Goal: Task Accomplishment & Management: Manage account settings

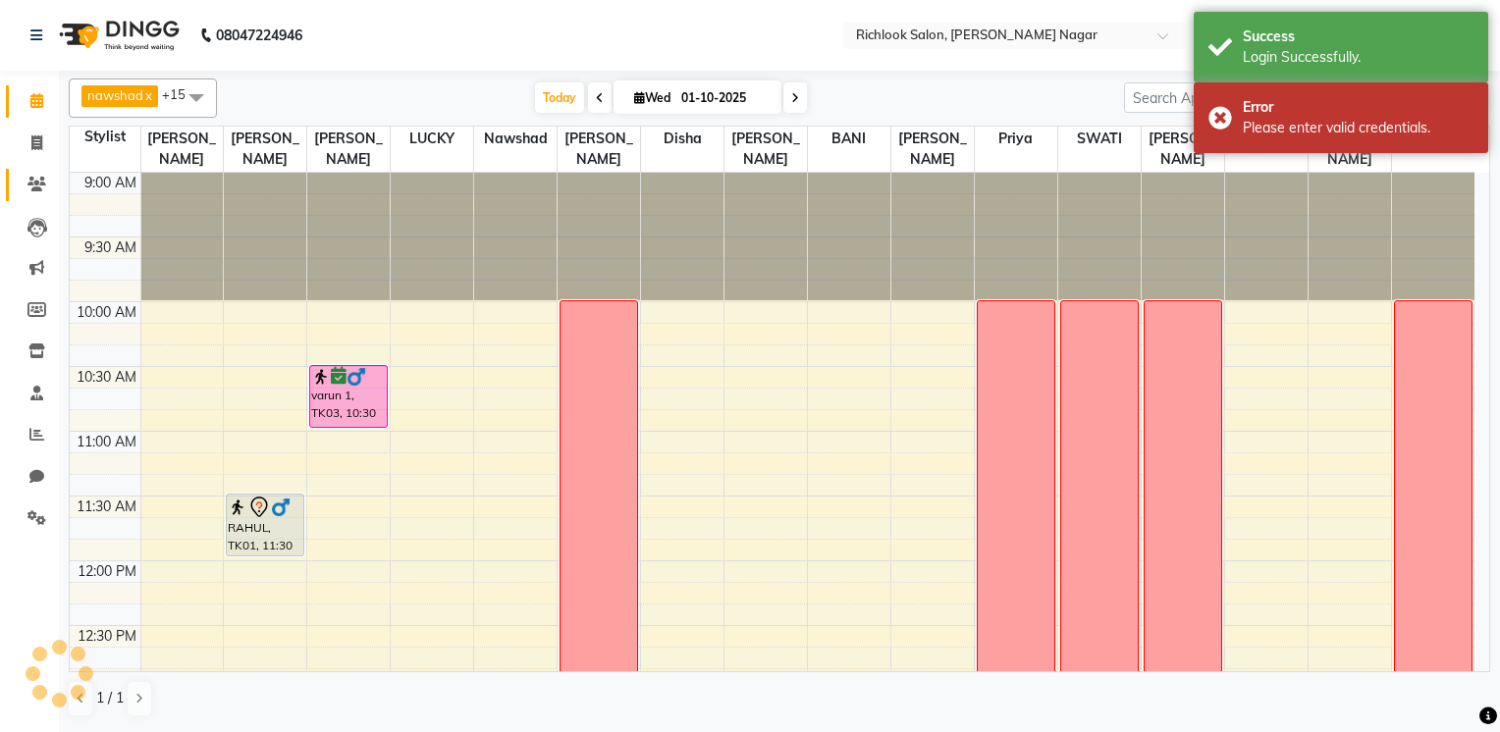
click at [33, 169] on link "Clients" at bounding box center [29, 185] width 47 height 32
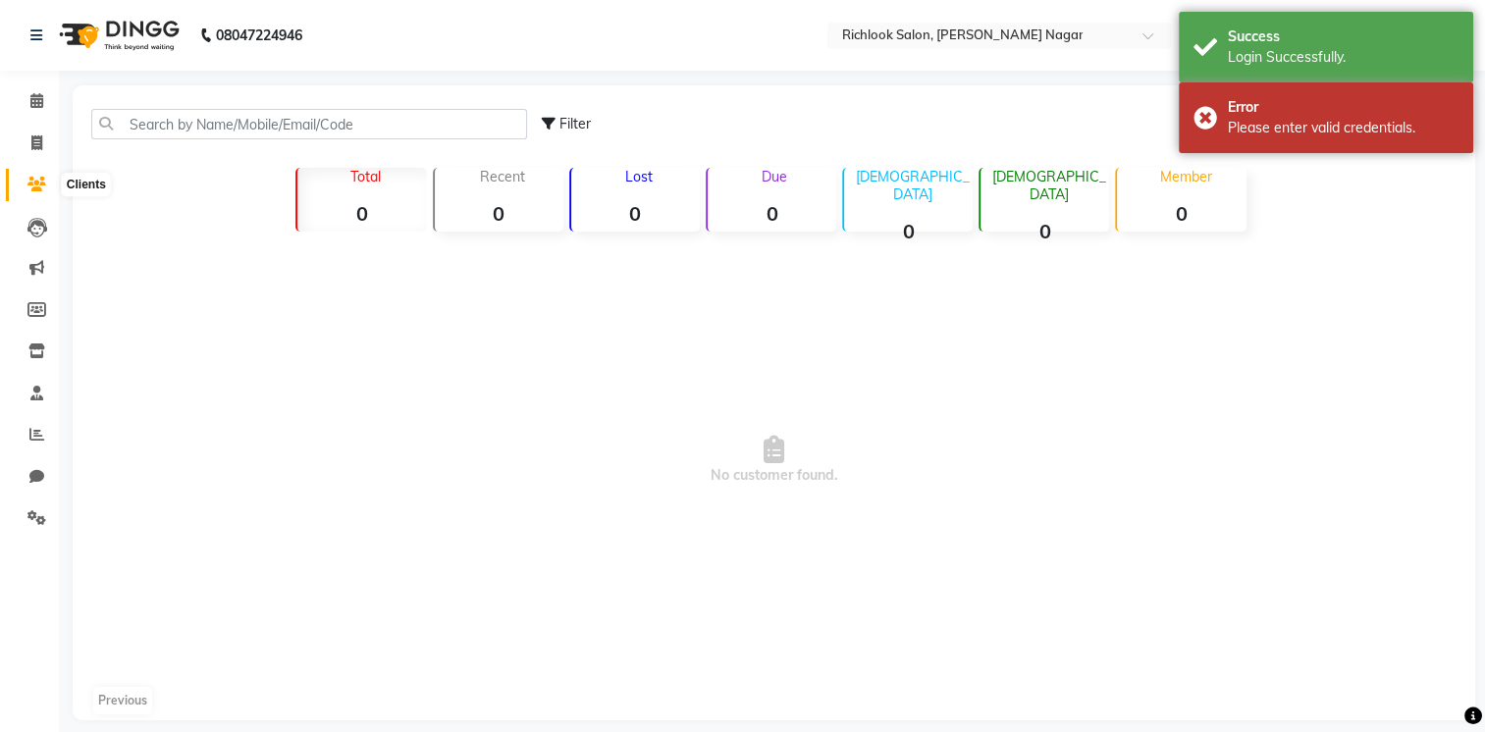
click at [35, 183] on icon at bounding box center [36, 184] width 19 height 15
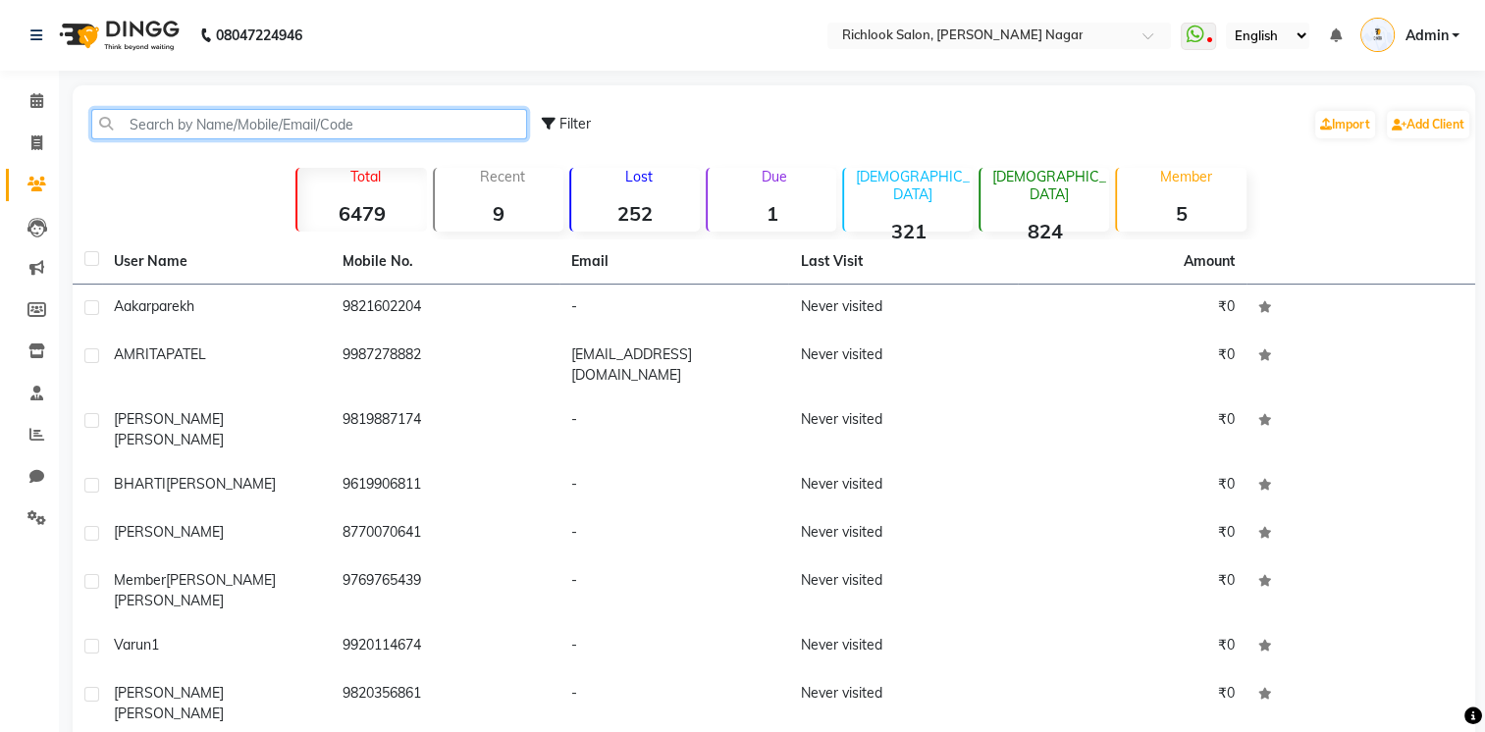
click at [498, 123] on input "text" at bounding box center [309, 124] width 436 height 30
paste input "9004389732"
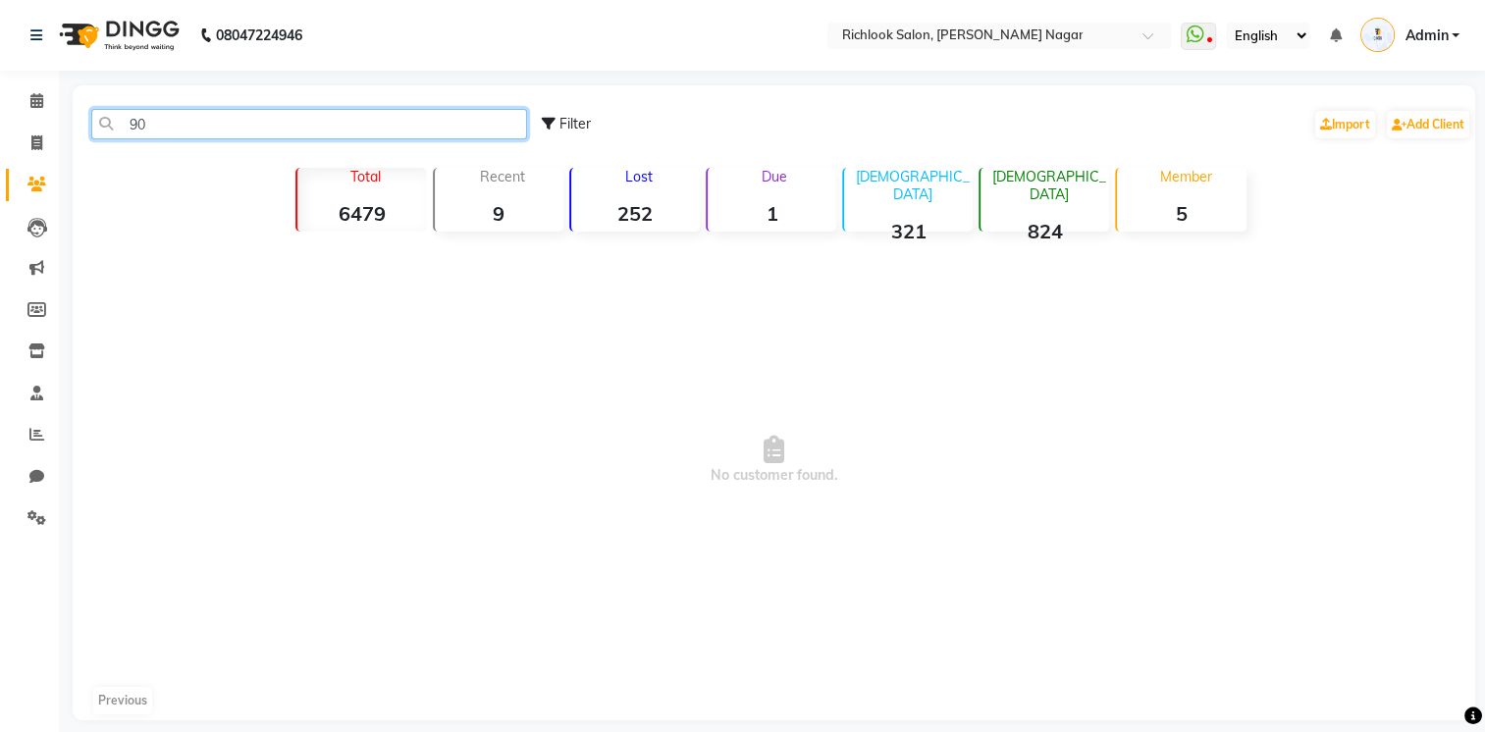
type input "9"
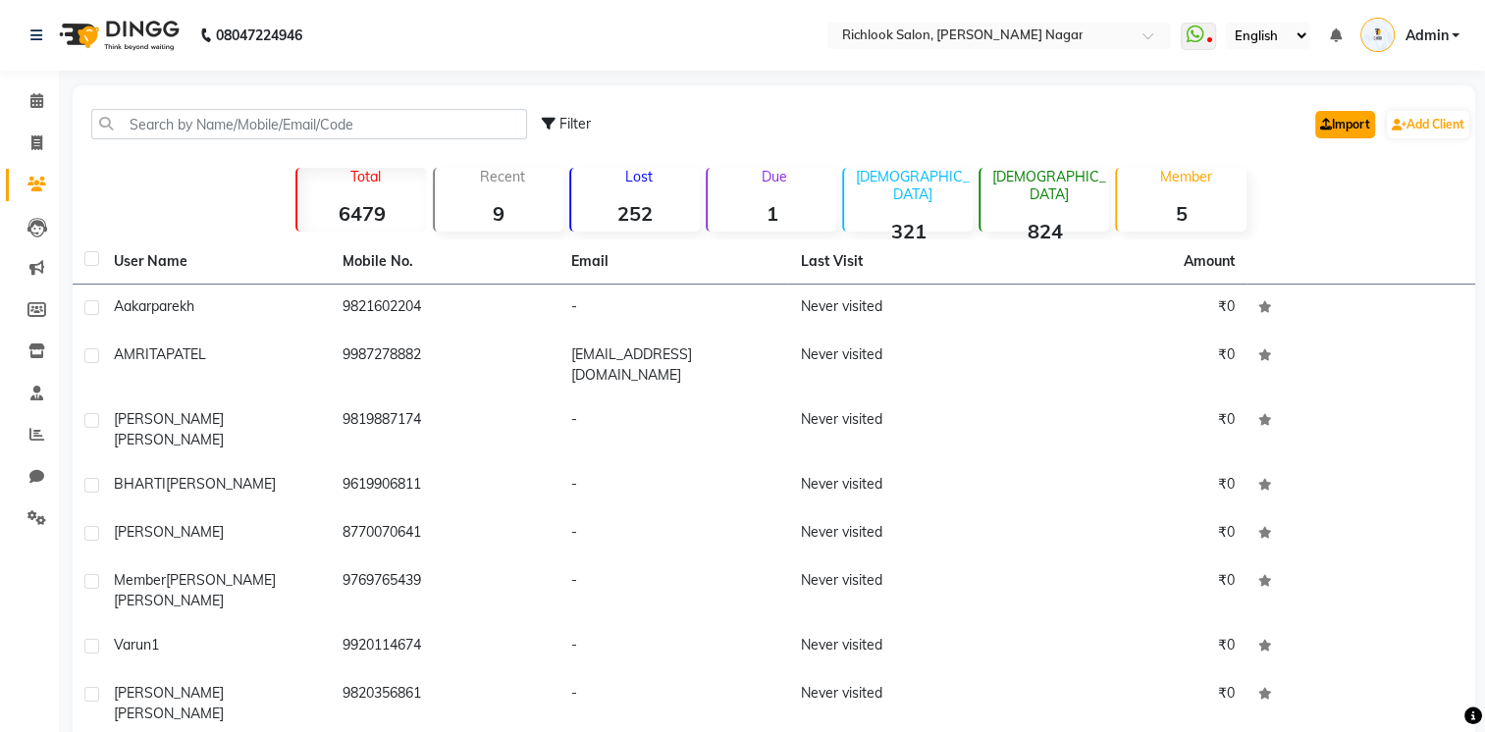
click at [1338, 123] on link "Import" at bounding box center [1345, 124] width 60 height 27
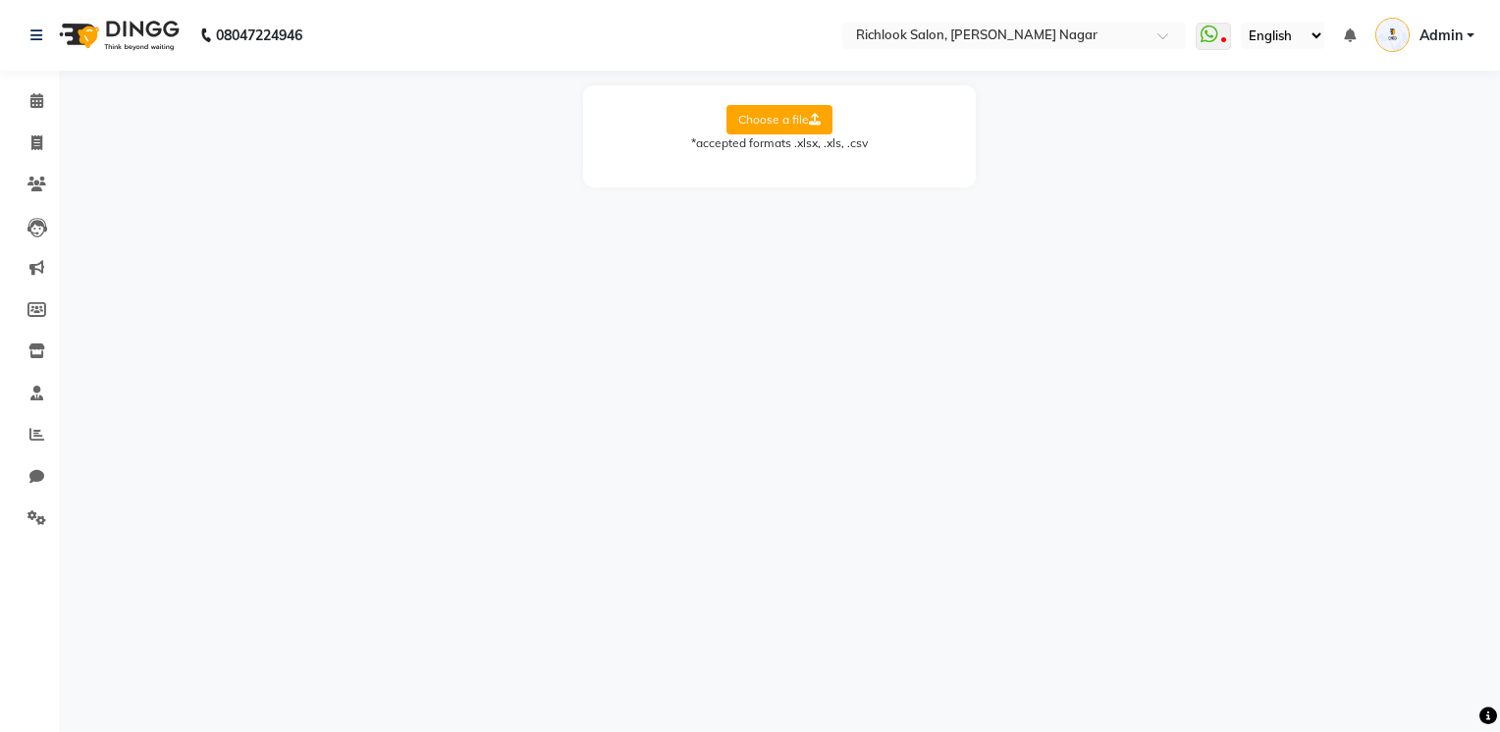
click at [813, 114] on label "Choose a file" at bounding box center [779, 119] width 106 height 29
click at [0, 0] on input "Choose a file" at bounding box center [0, 0] width 0 height 0
click at [846, 196] on select "Select Sheet Sheet1" at bounding box center [867, 183] width 147 height 30
select select "Sheet1"
click at [794, 168] on select "Select Sheet Sheet1" at bounding box center [867, 183] width 147 height 30
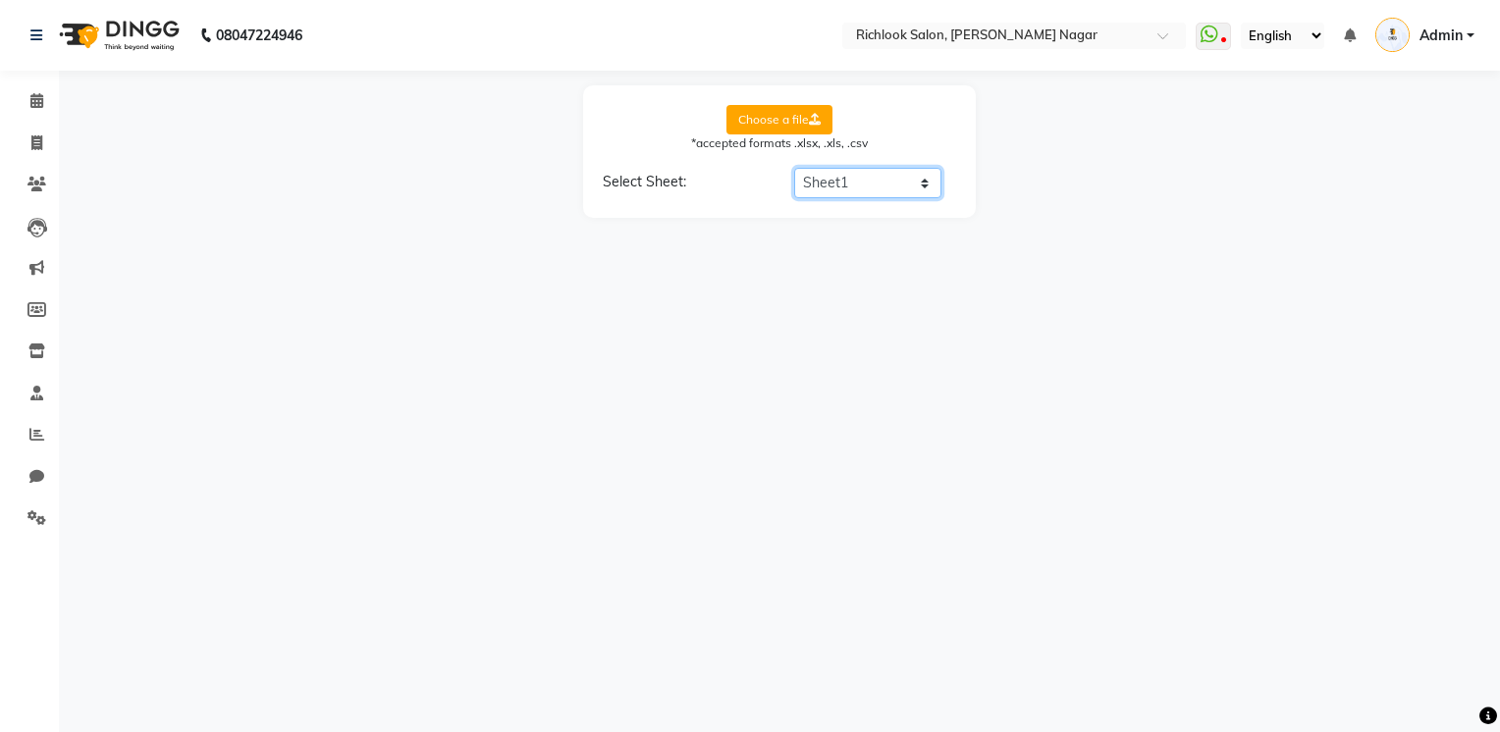
select select "Full Name"
select select "Email"
select select "Gender"
select select "Date of Birth"
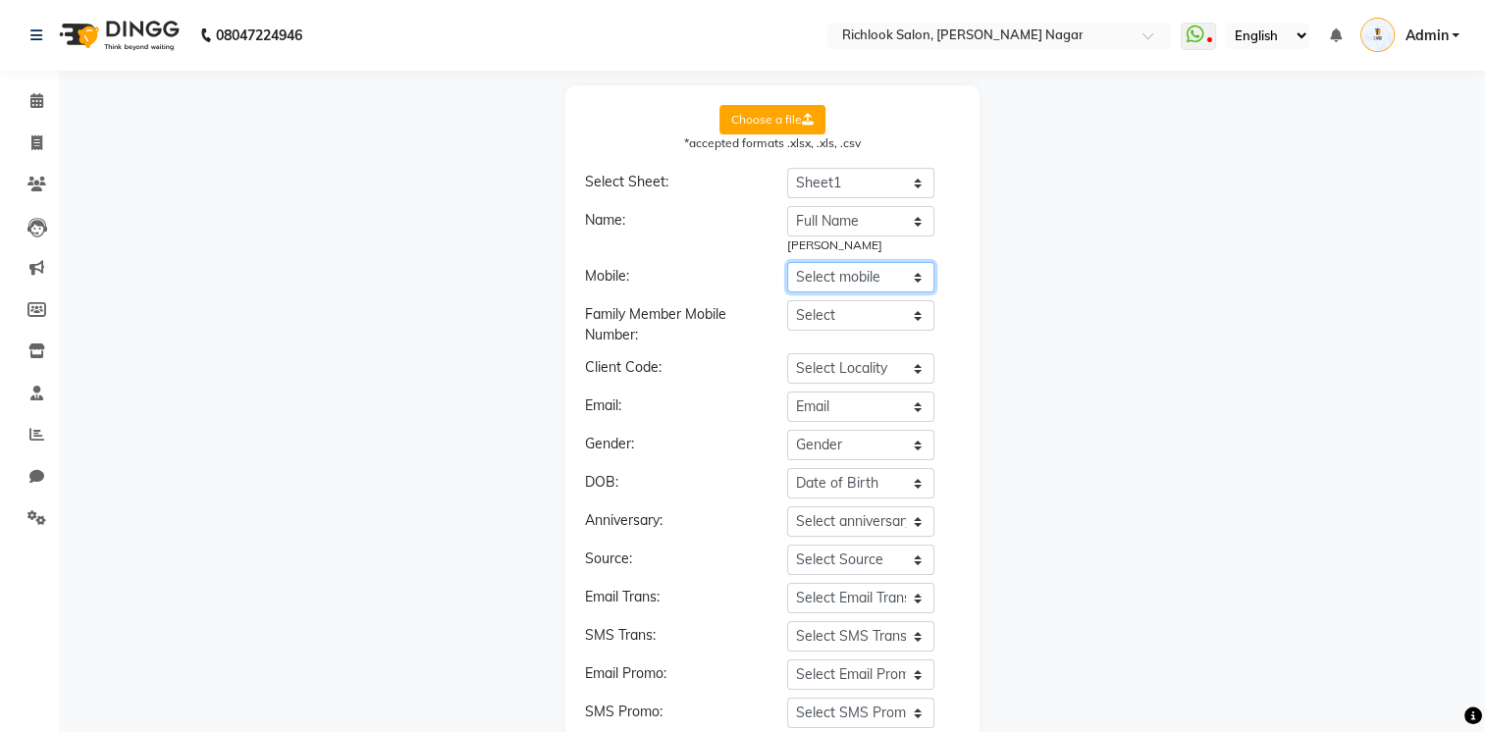
click at [875, 280] on select "Select mobile Client ID First Name Last Name Full Name Blocked Block Reason Gen…" at bounding box center [860, 277] width 147 height 30
select select "mobile number"
click at [787, 262] on select "Select mobile Client ID First Name Last Name Full Name Blocked Block Reason Gen…" at bounding box center [860, 277] width 147 height 30
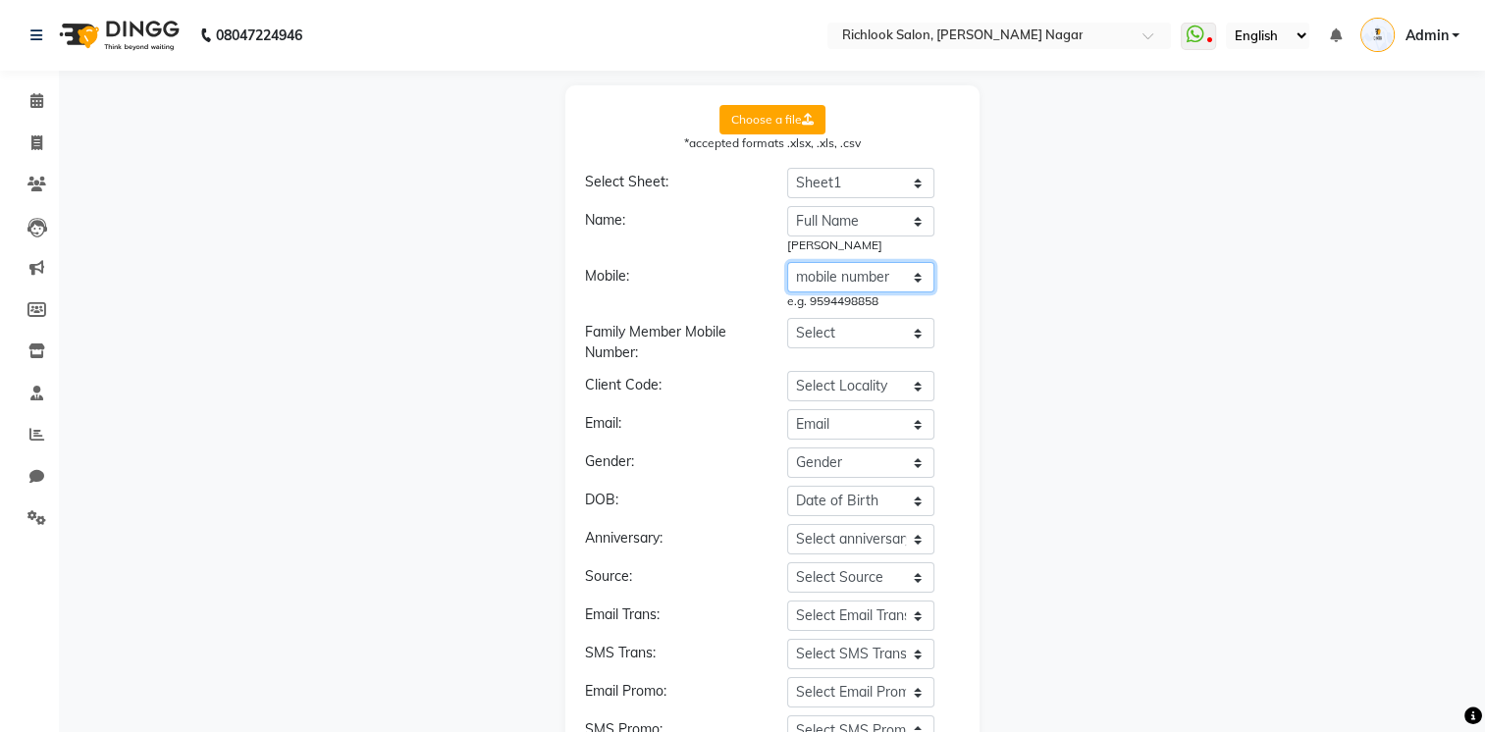
scroll to position [184, 0]
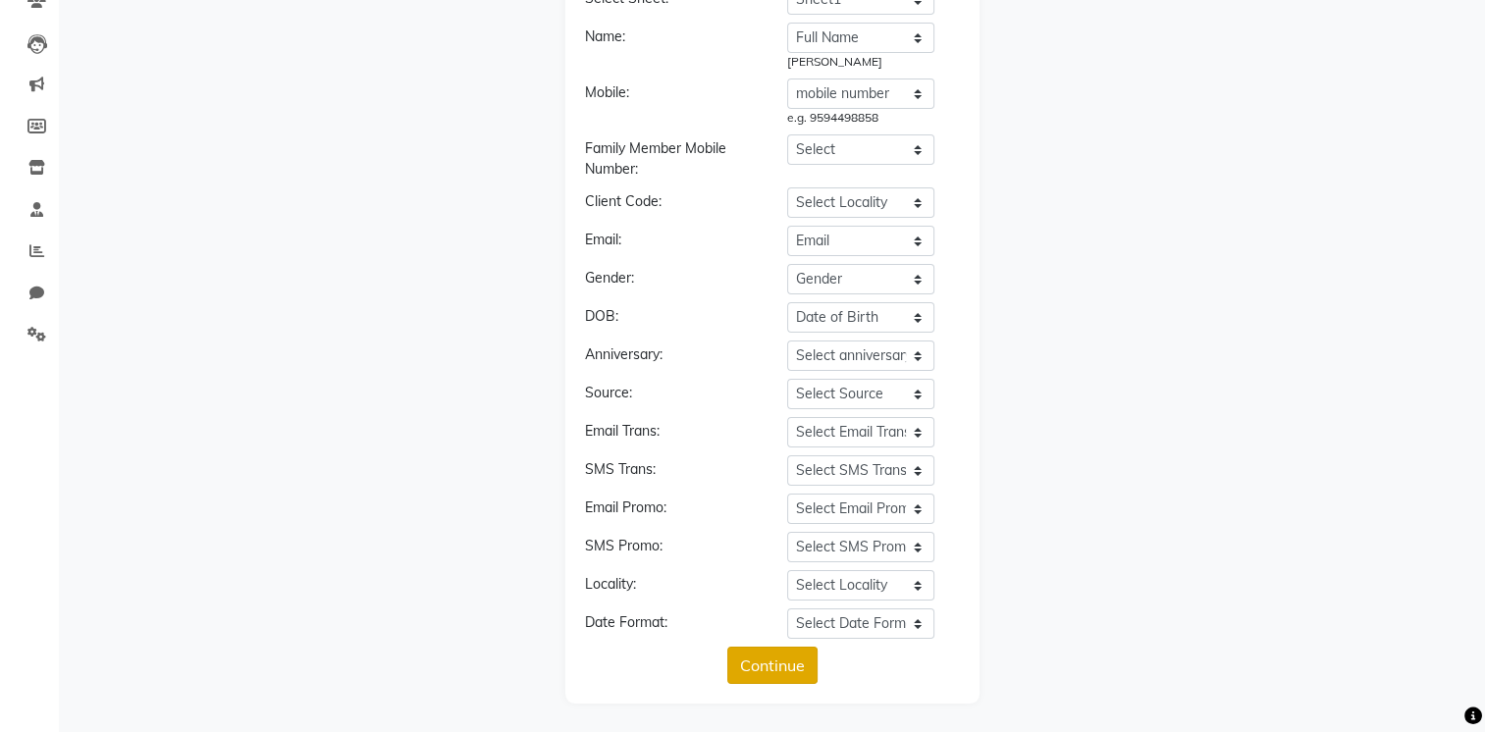
click at [785, 657] on button "Continue" at bounding box center [772, 665] width 90 height 37
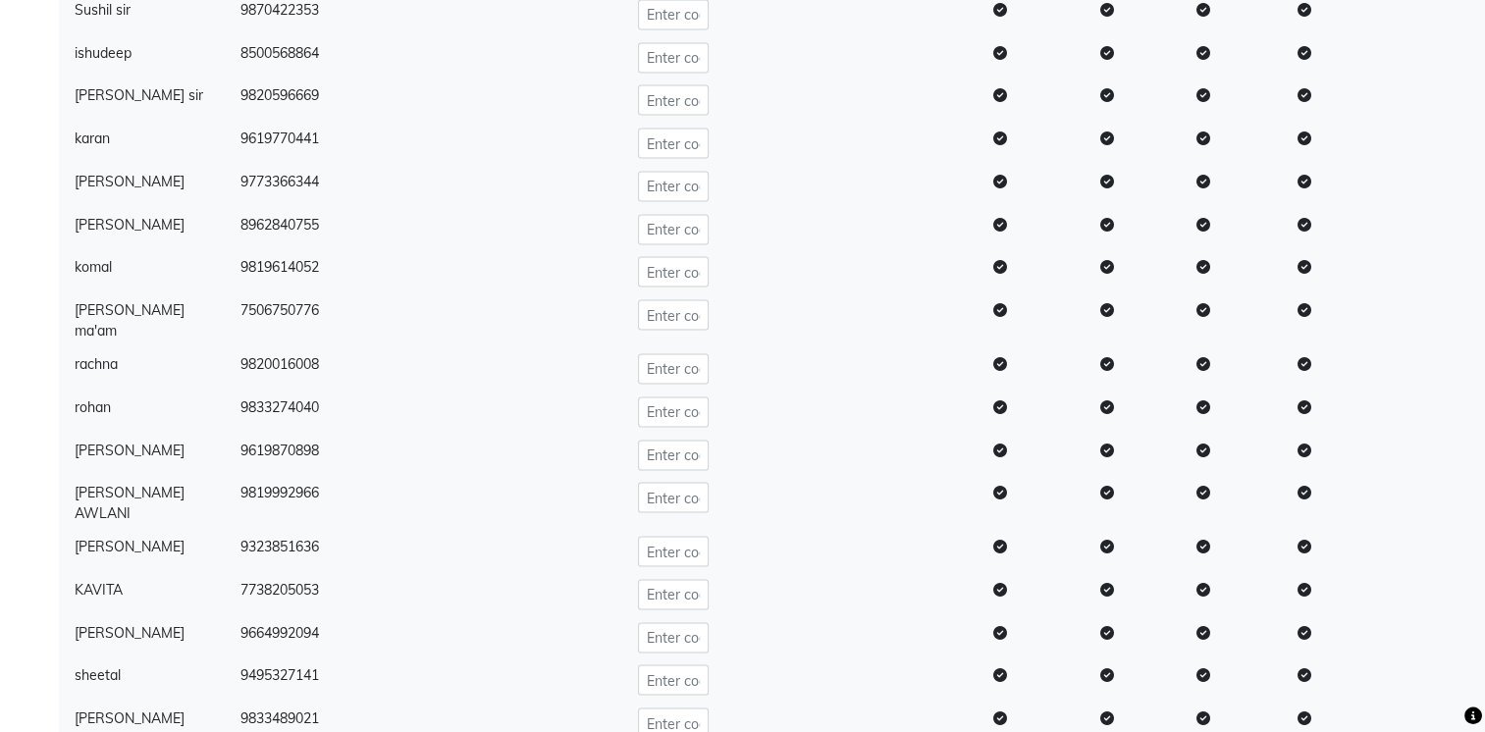
scroll to position [4680, 0]
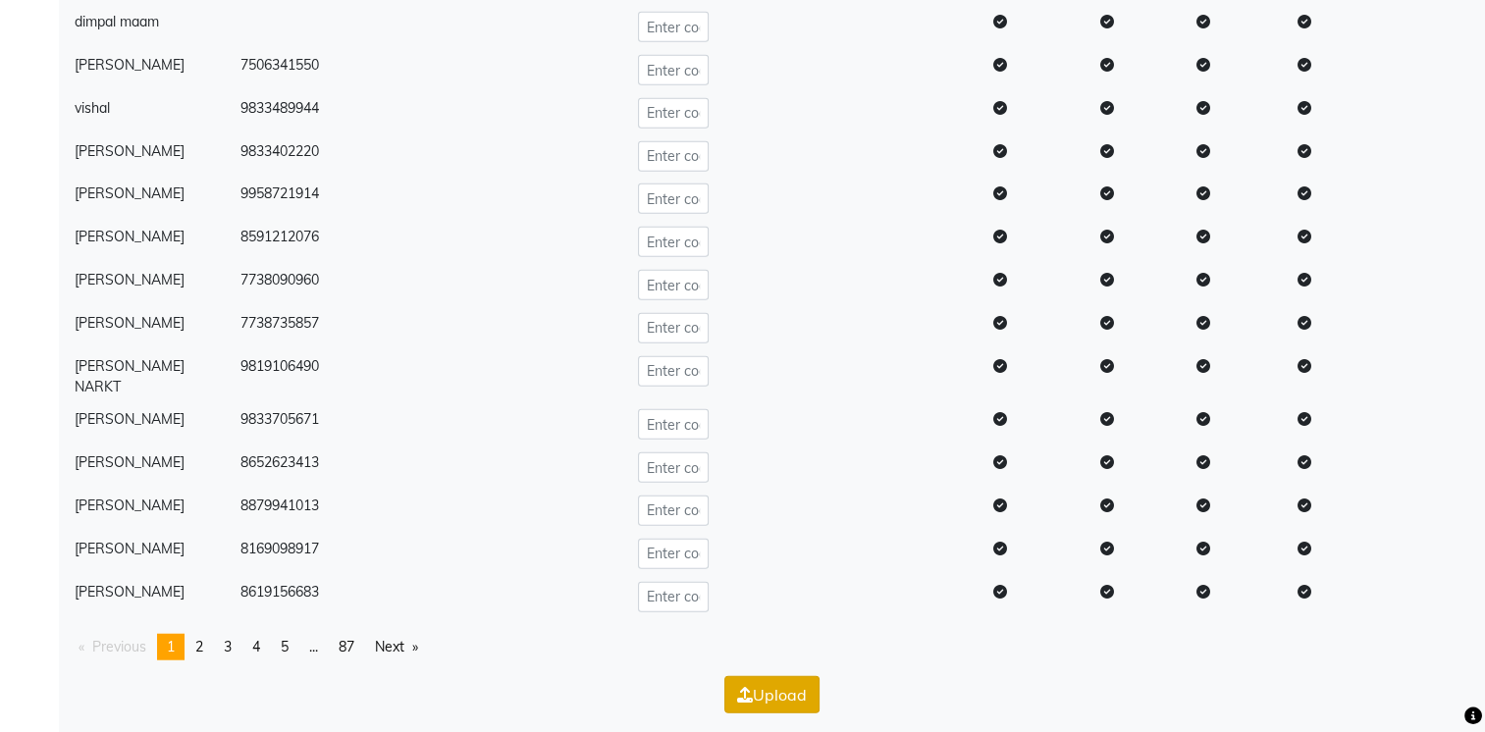
click at [789, 693] on button "Upload" at bounding box center [771, 694] width 95 height 37
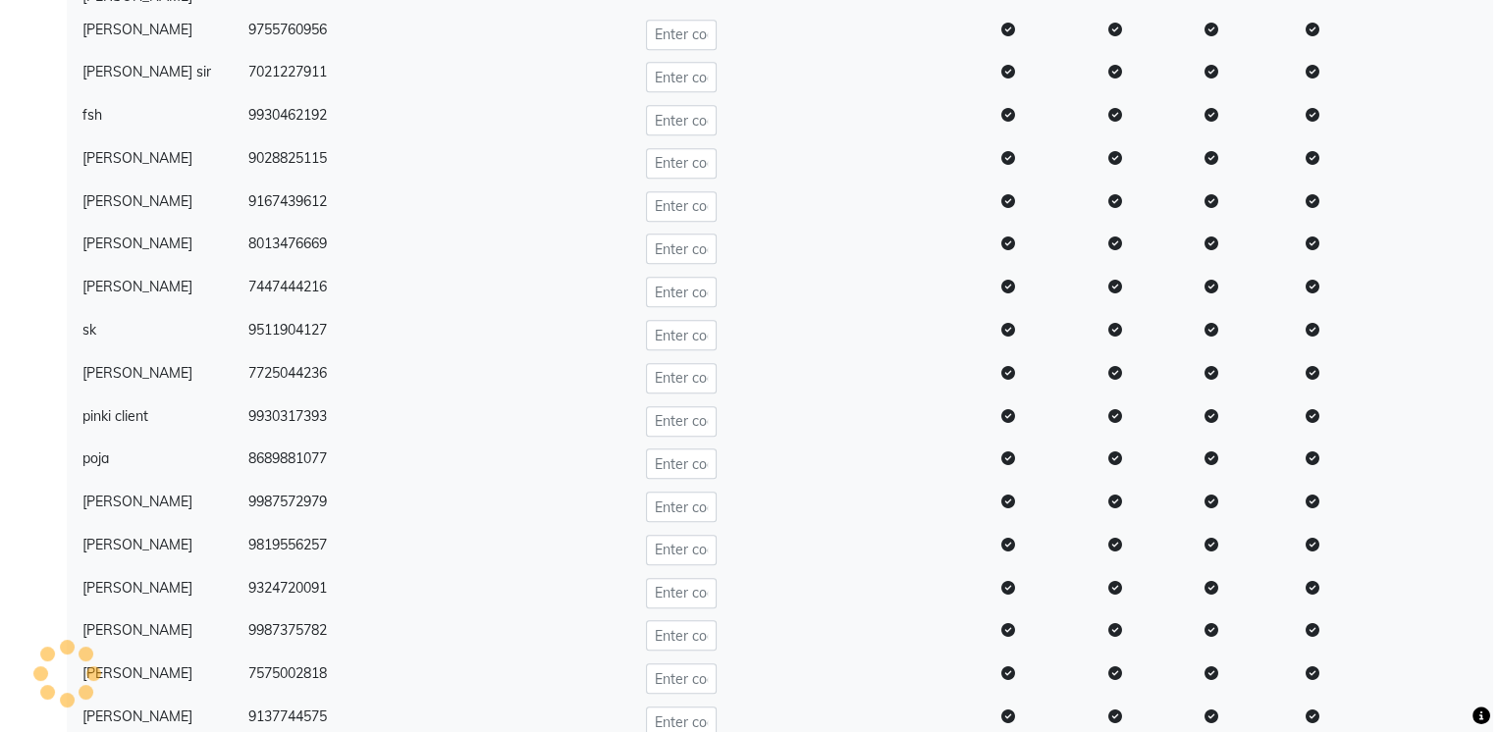
scroll to position [0, 0]
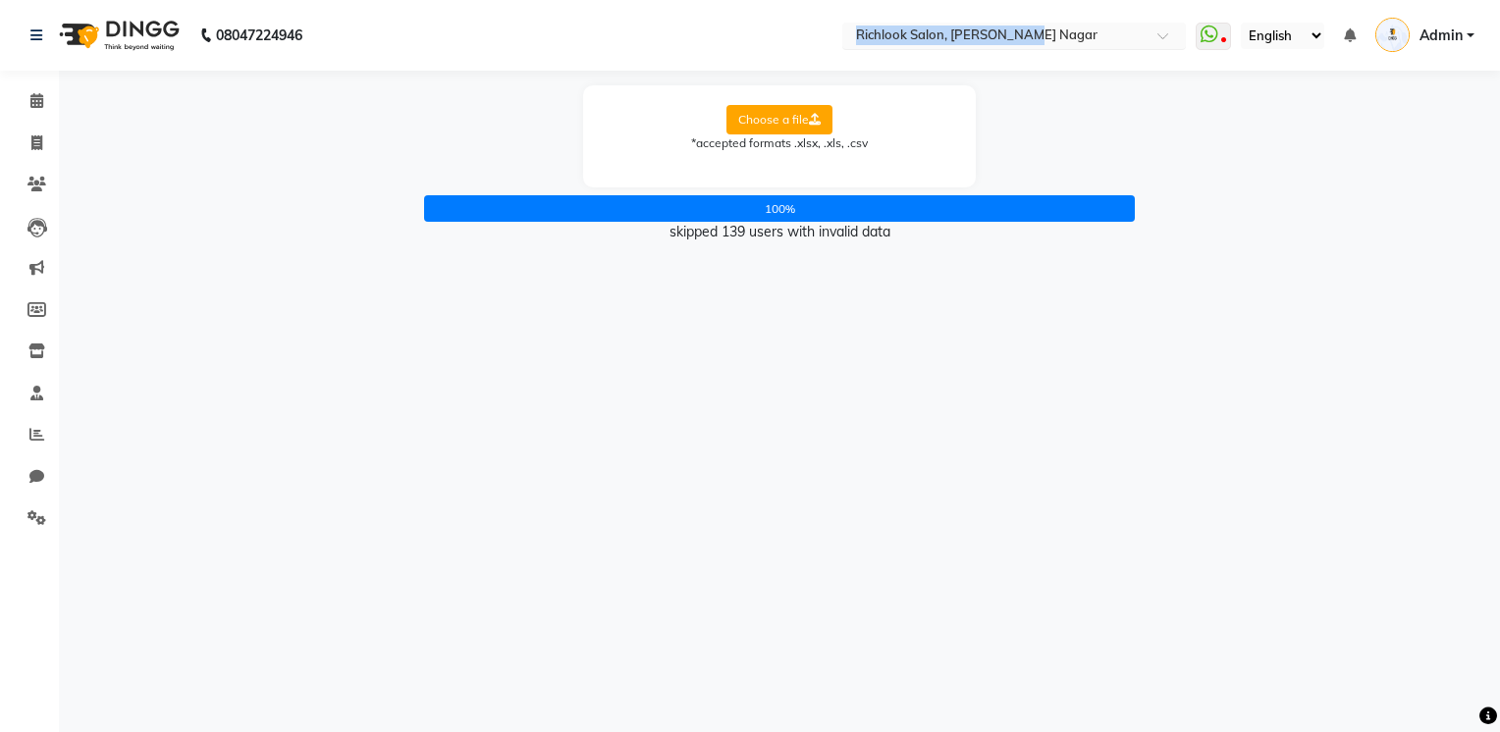
copy span "Richlook Salon, [PERSON_NAME] Nagar"
drag, startPoint x: 785, startPoint y: 61, endPoint x: 1027, endPoint y: 48, distance: 241.8
click at [1027, 48] on nav "08047224946 Select Location × Richlook Salon, [PERSON_NAME] Nagar WhatsApp Stat…" at bounding box center [750, 35] width 1500 height 71
click at [37, 169] on link "Clients" at bounding box center [29, 185] width 47 height 32
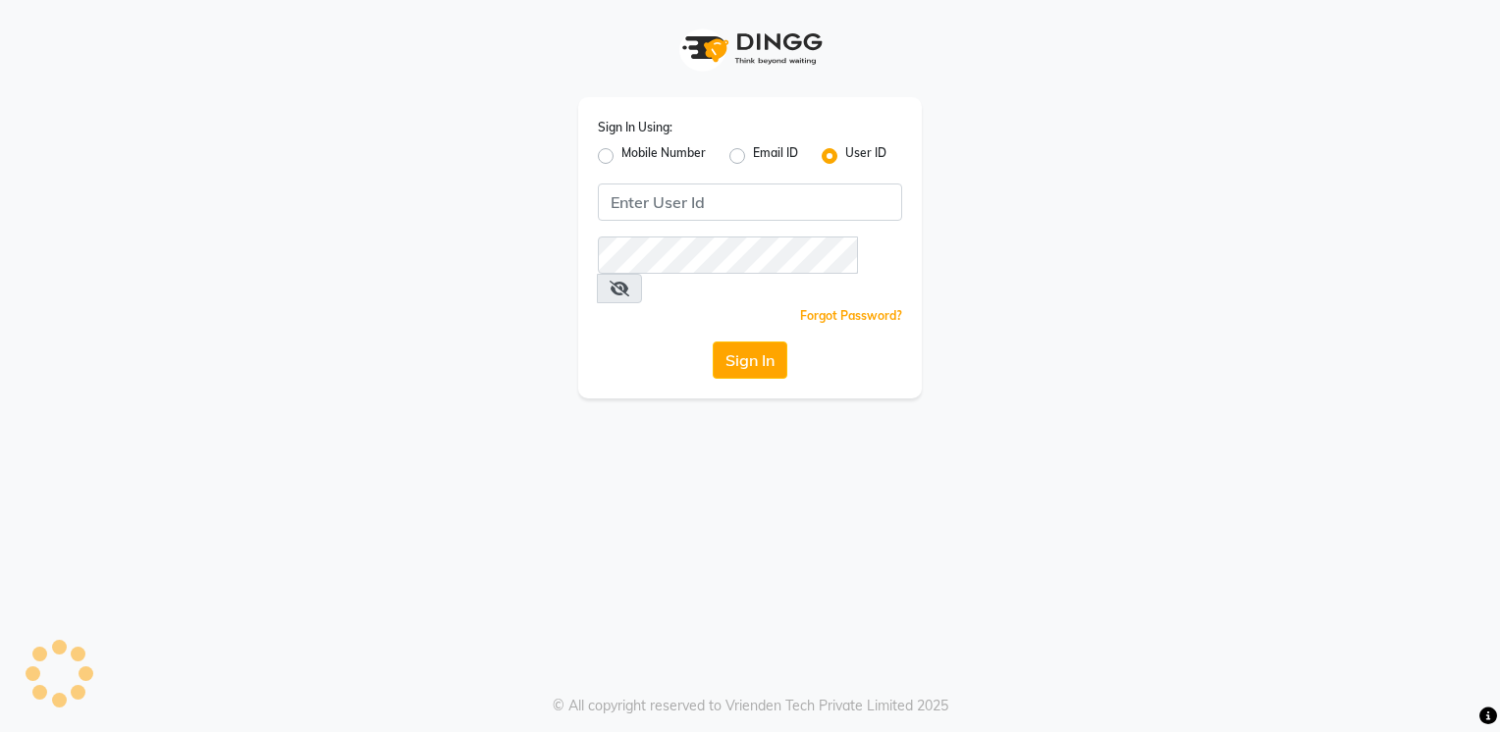
click at [37, 169] on app-login "Sign In Using: Mobile Number Email ID User ID Remember me Forgot Password? Sign…" at bounding box center [750, 199] width 1500 height 399
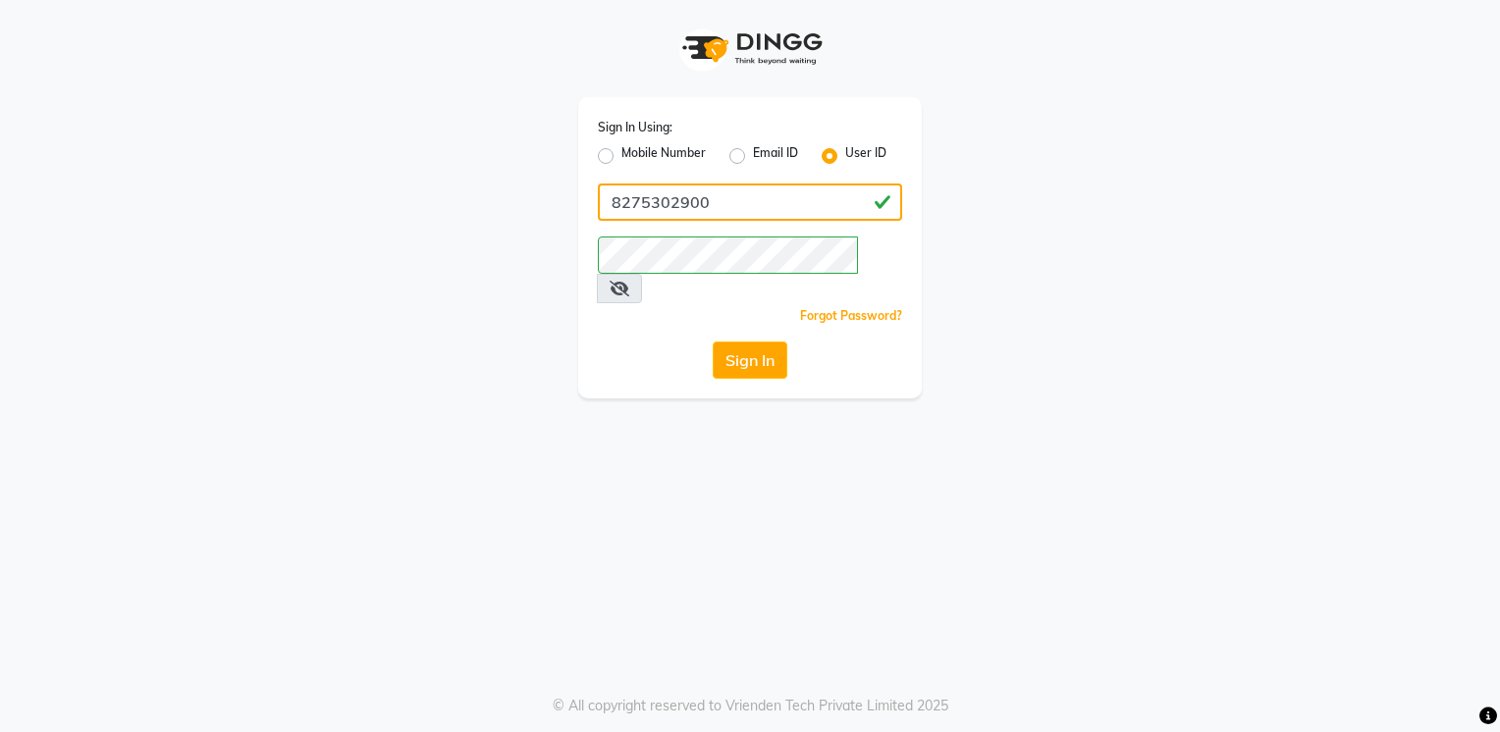
click at [797, 217] on input "8275302900" at bounding box center [750, 202] width 304 height 37
paste input "diclasse"
type input "diclasse"
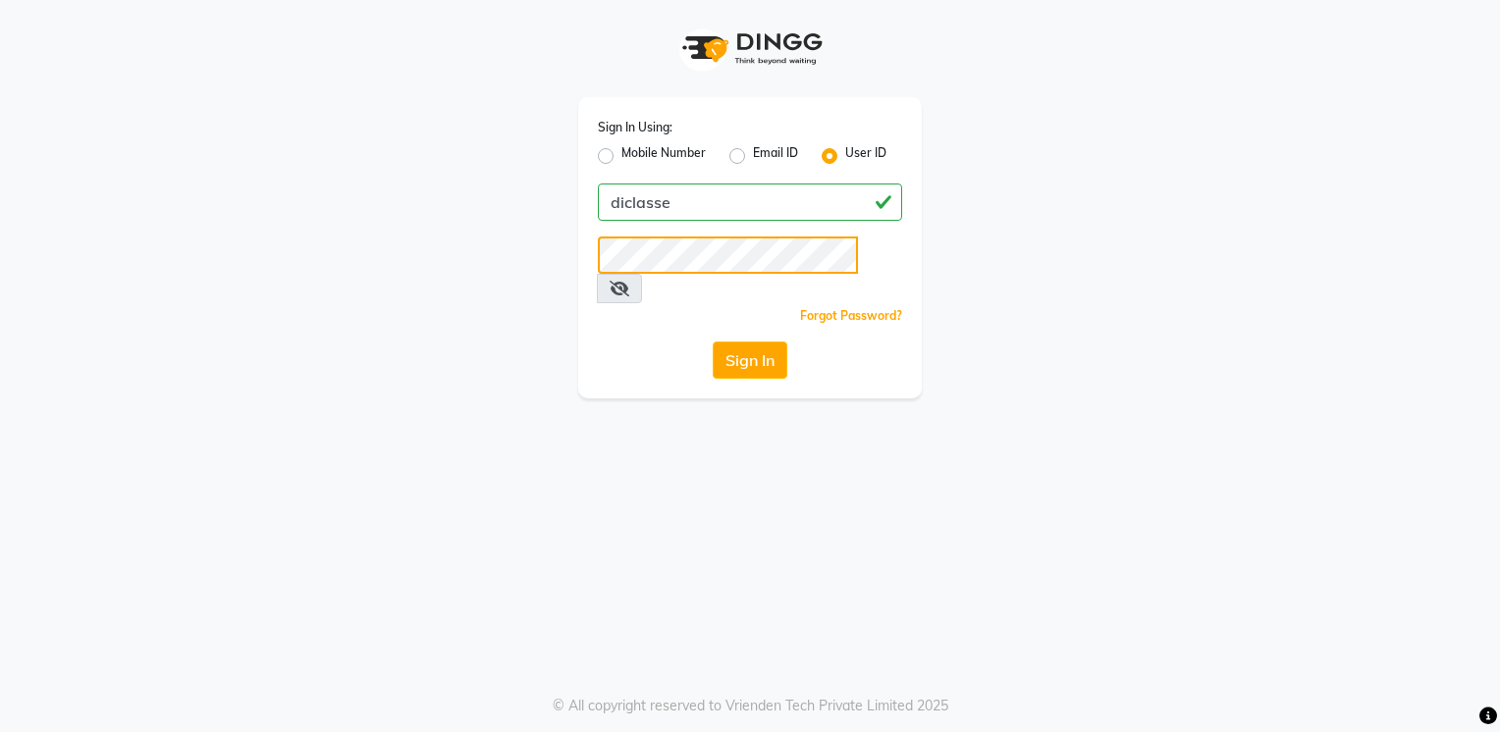
click at [713, 342] on button "Sign In" at bounding box center [750, 360] width 75 height 37
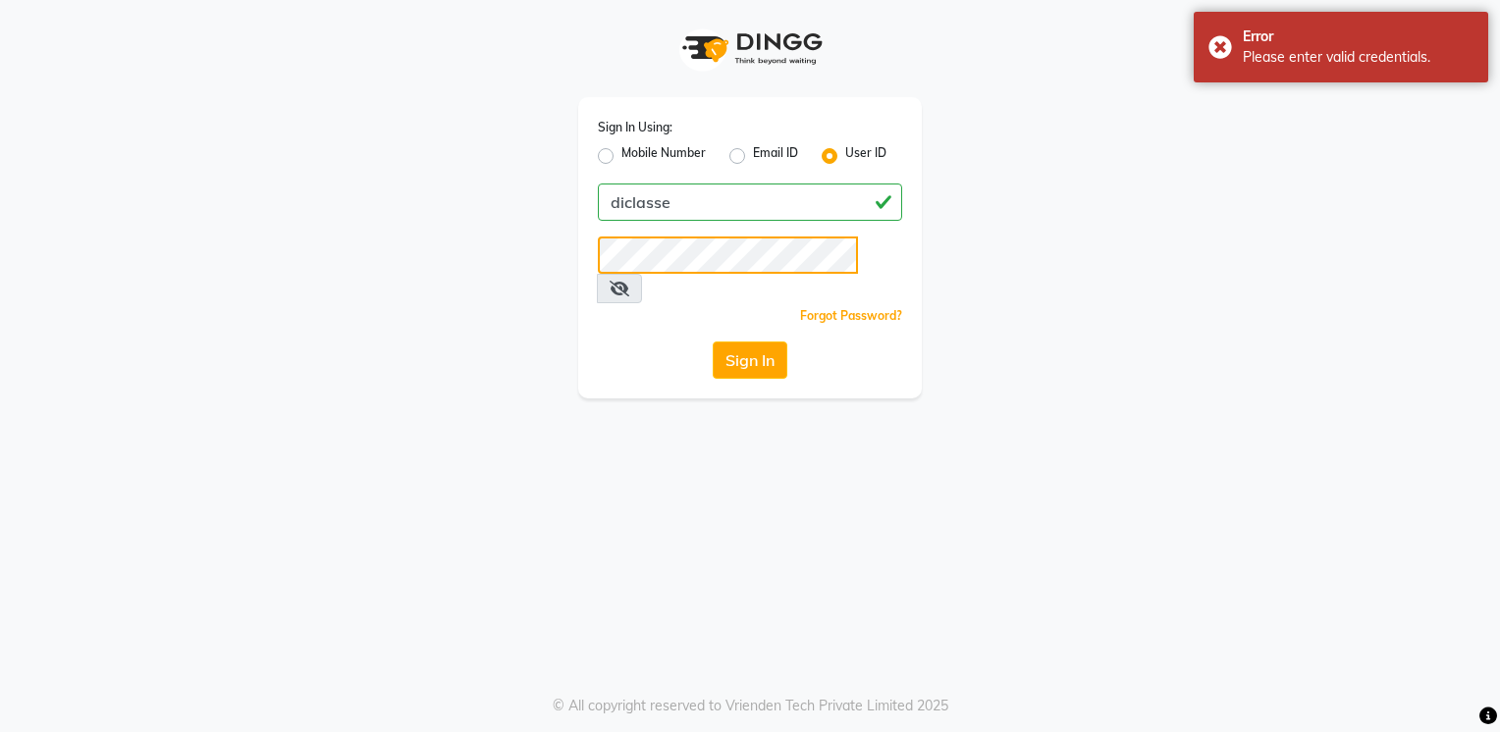
click at [713, 342] on button "Sign In" at bounding box center [750, 360] width 75 height 37
click at [628, 342] on div "Sign In" at bounding box center [750, 360] width 304 height 37
click at [746, 342] on button "Sign In" at bounding box center [750, 360] width 75 height 37
click at [713, 342] on button "Sign In" at bounding box center [750, 360] width 75 height 37
click at [629, 281] on icon at bounding box center [620, 289] width 20 height 16
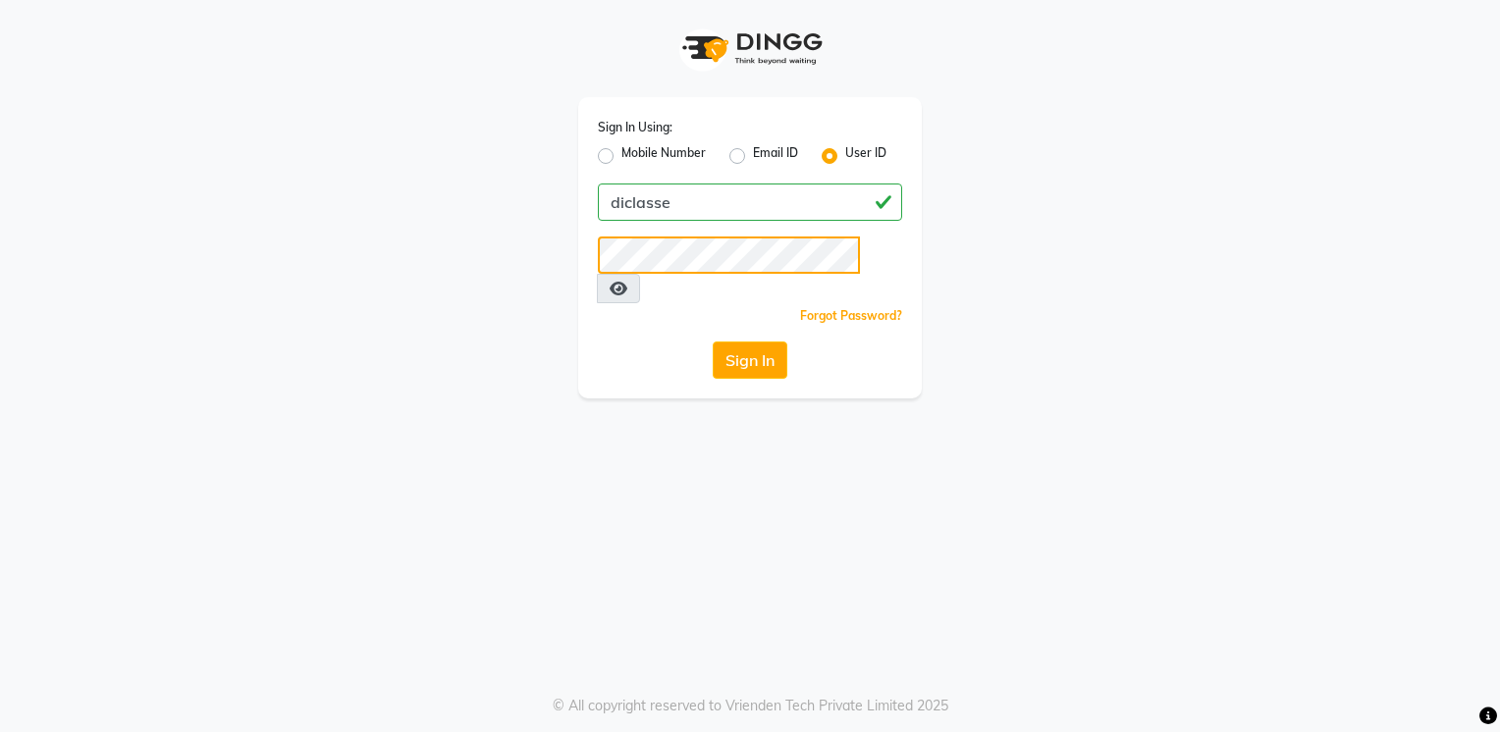
click at [713, 342] on button "Sign In" at bounding box center [750, 360] width 75 height 37
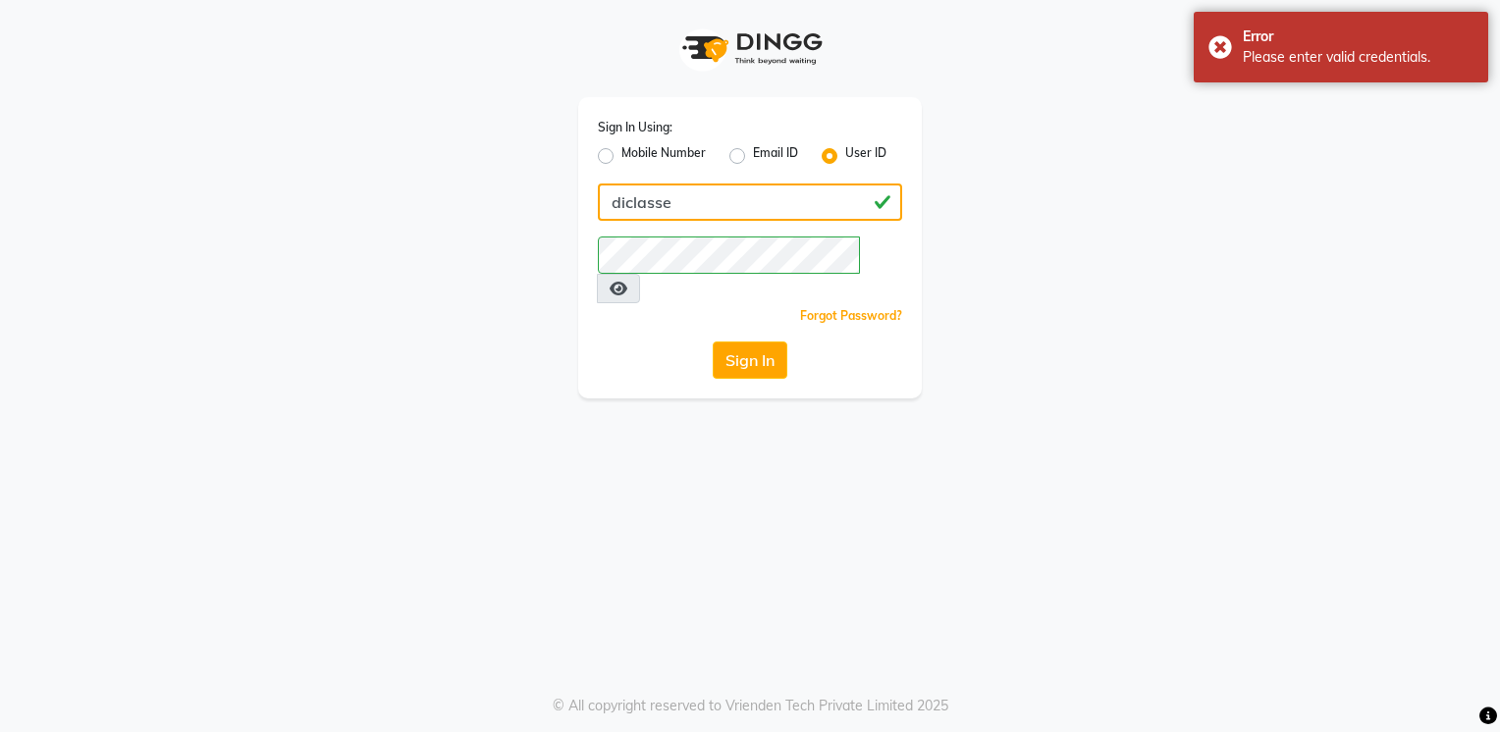
click at [730, 200] on input "diclasse" at bounding box center [750, 202] width 304 height 37
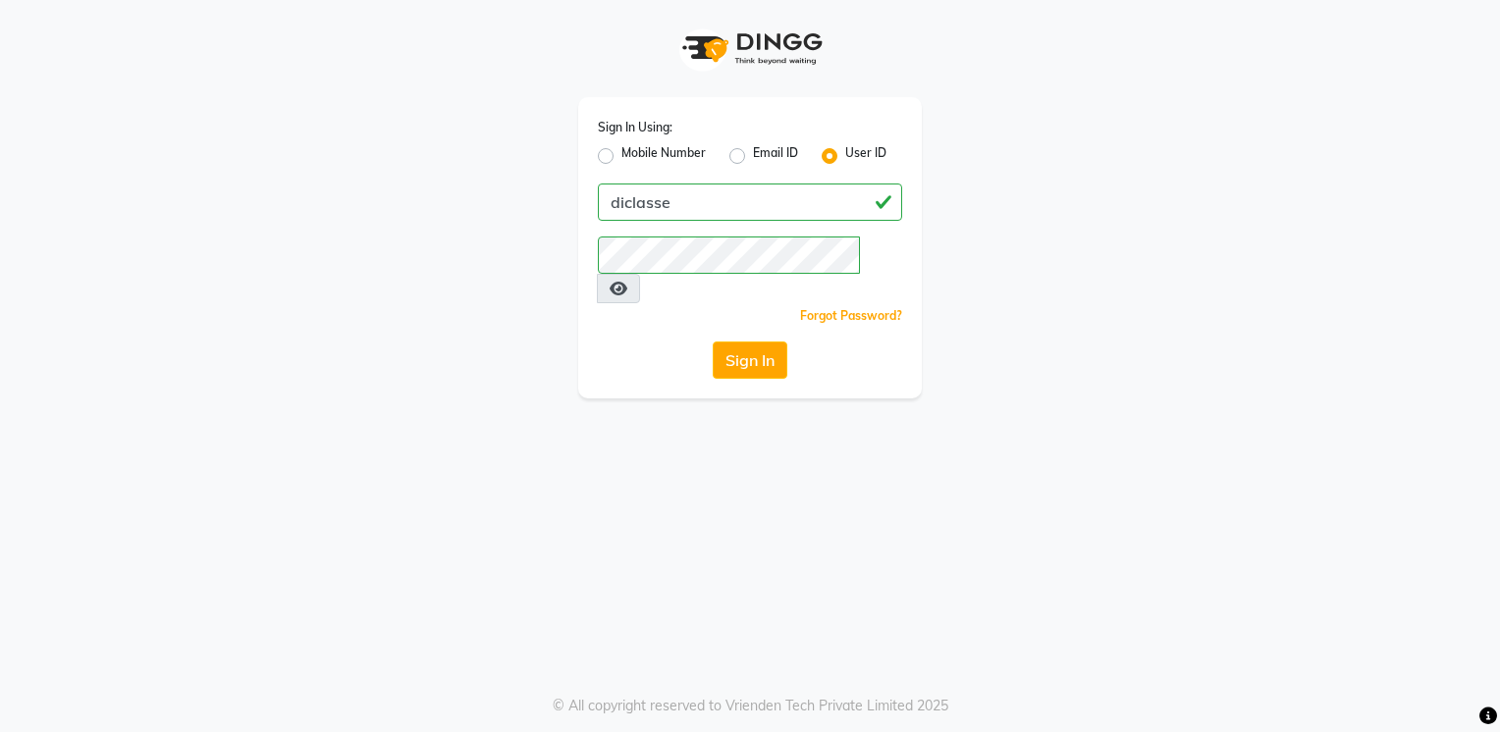
click at [698, 141] on div "Sign In Using: Mobile Number Email ID User ID" at bounding box center [750, 142] width 304 height 51
click at [697, 150] on label "Mobile Number" at bounding box center [663, 156] width 84 height 24
click at [671, 157] on label "Mobile Number" at bounding box center [663, 156] width 84 height 24
click at [634, 157] on input "Mobile Number" at bounding box center [627, 150] width 13 height 13
radio input "true"
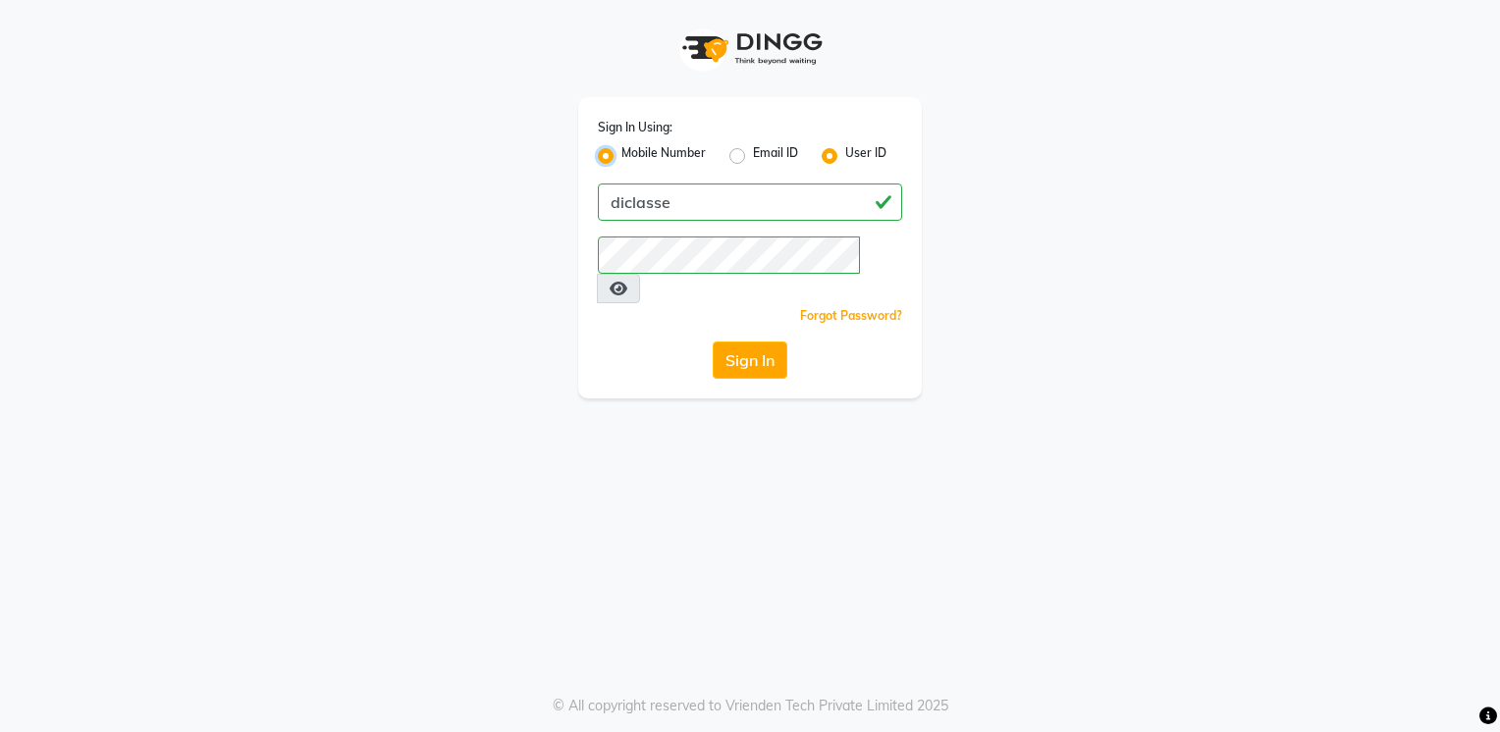
radio input "false"
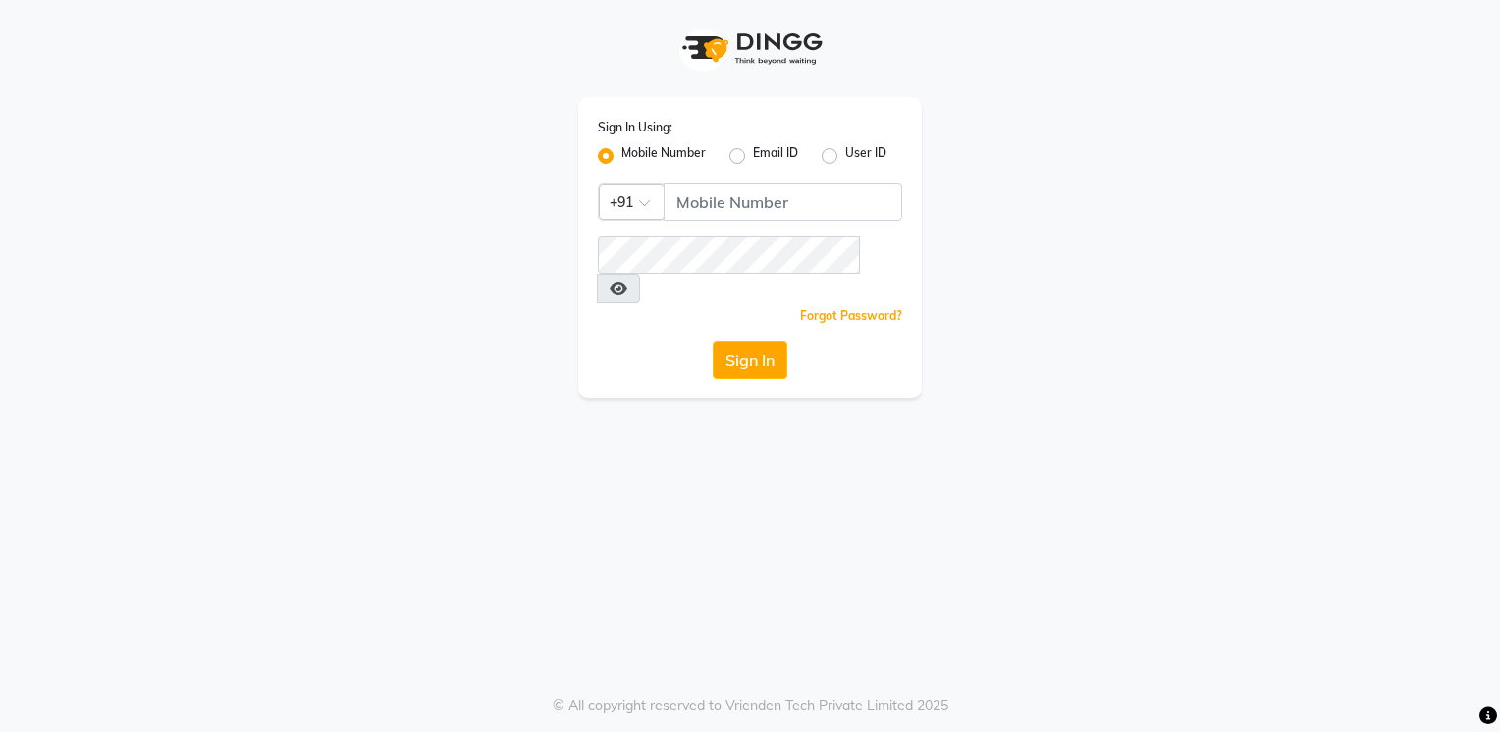
click at [671, 157] on label "Mobile Number" at bounding box center [663, 156] width 84 height 24
click at [634, 157] on input "Mobile Number" at bounding box center [627, 150] width 13 height 13
click at [749, 194] on input "Username" at bounding box center [783, 202] width 239 height 37
type input "9"
type input "1012121211"
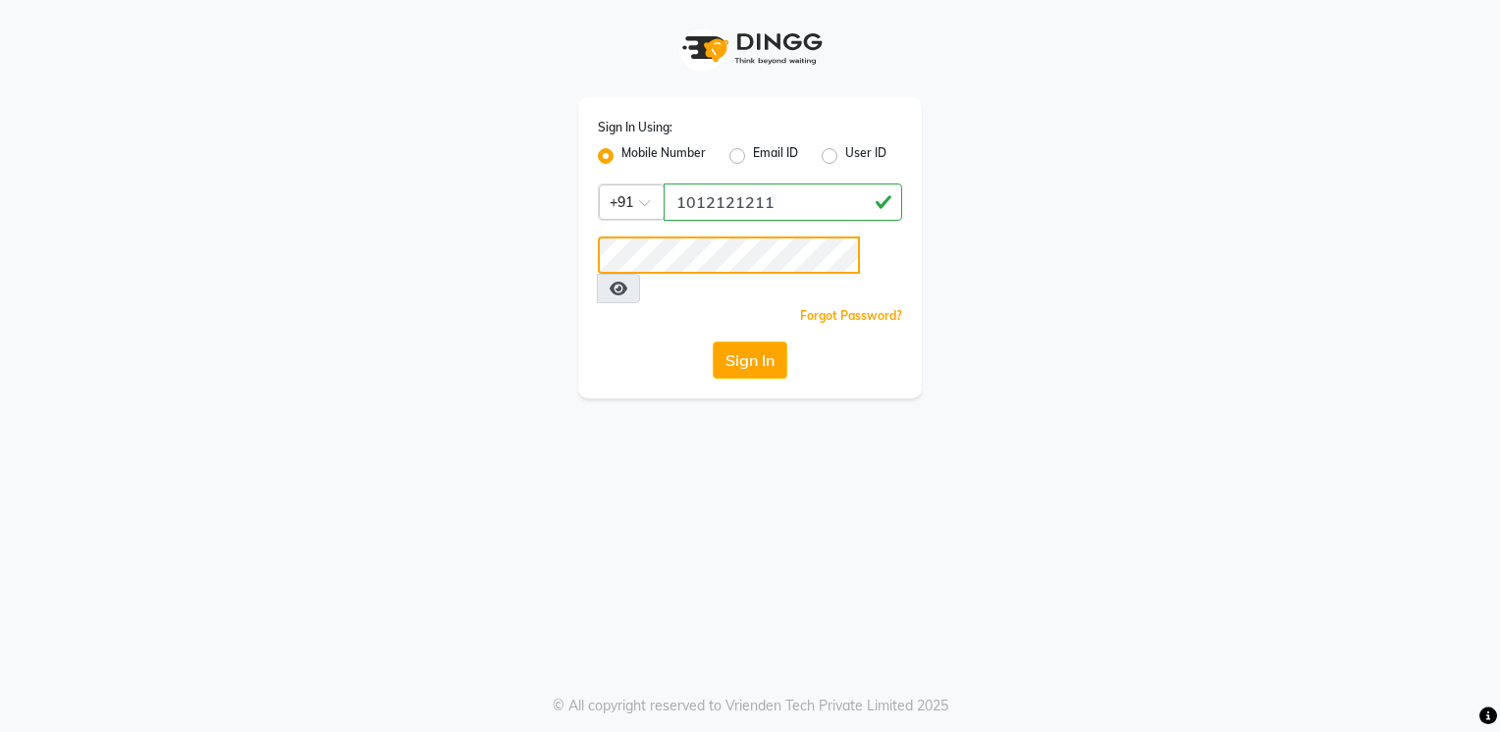
click at [713, 342] on button "Sign In" at bounding box center [750, 360] width 75 height 37
